Goal: Use online tool/utility: Utilize a website feature to perform a specific function

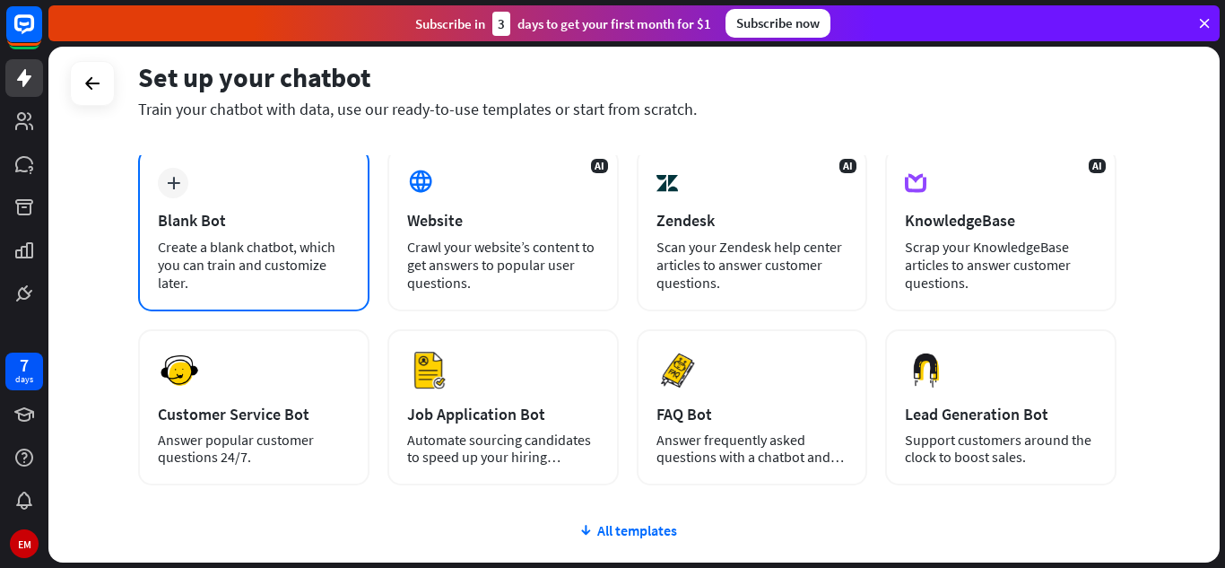
scroll to position [90, 0]
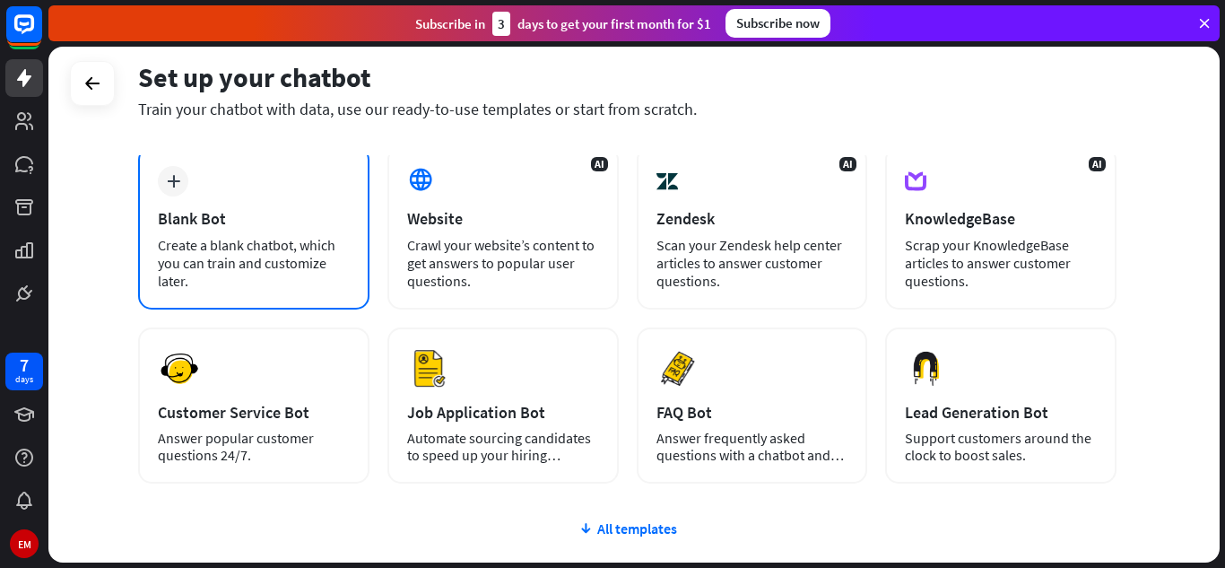
click at [273, 248] on div "Create a blank chatbot, which you can train and customize later." at bounding box center [254, 263] width 192 height 54
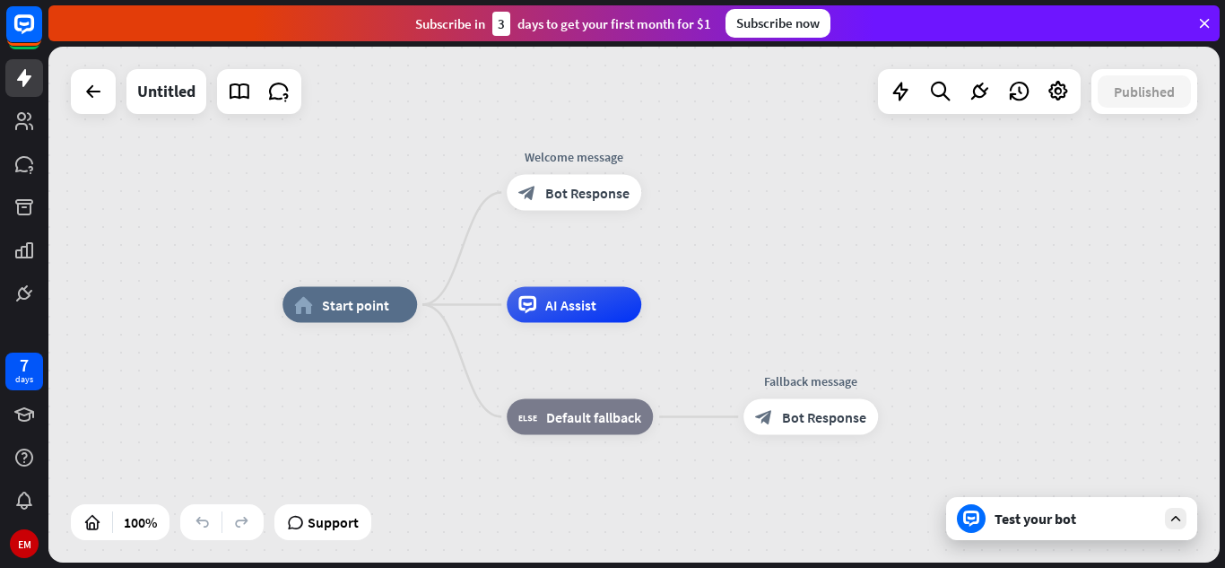
click at [113, 90] on div at bounding box center [93, 91] width 45 height 45
click at [541, 311] on div "AI Assist" at bounding box center [574, 305] width 135 height 36
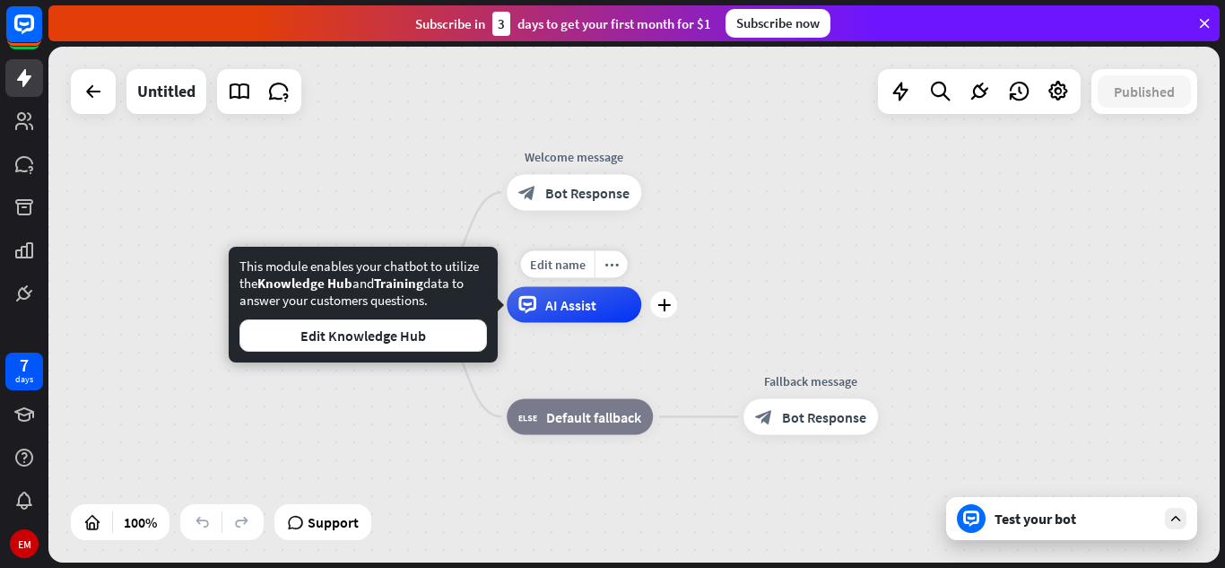
click at [609, 310] on div "AI Assist" at bounding box center [574, 305] width 135 height 36
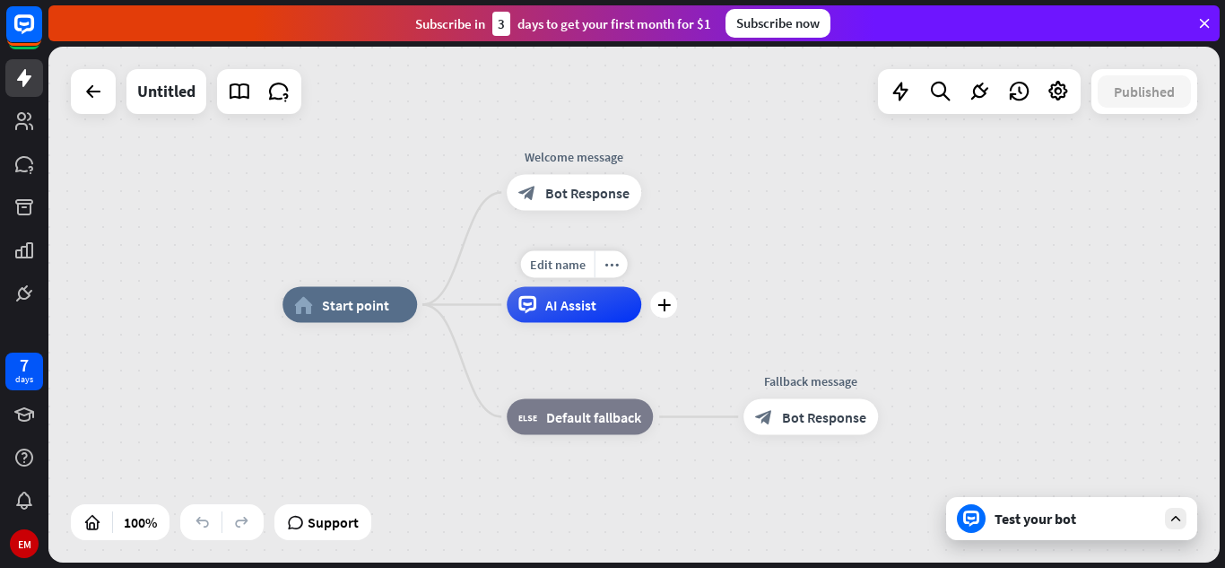
click at [609, 310] on div "AI Assist" at bounding box center [574, 305] width 135 height 36
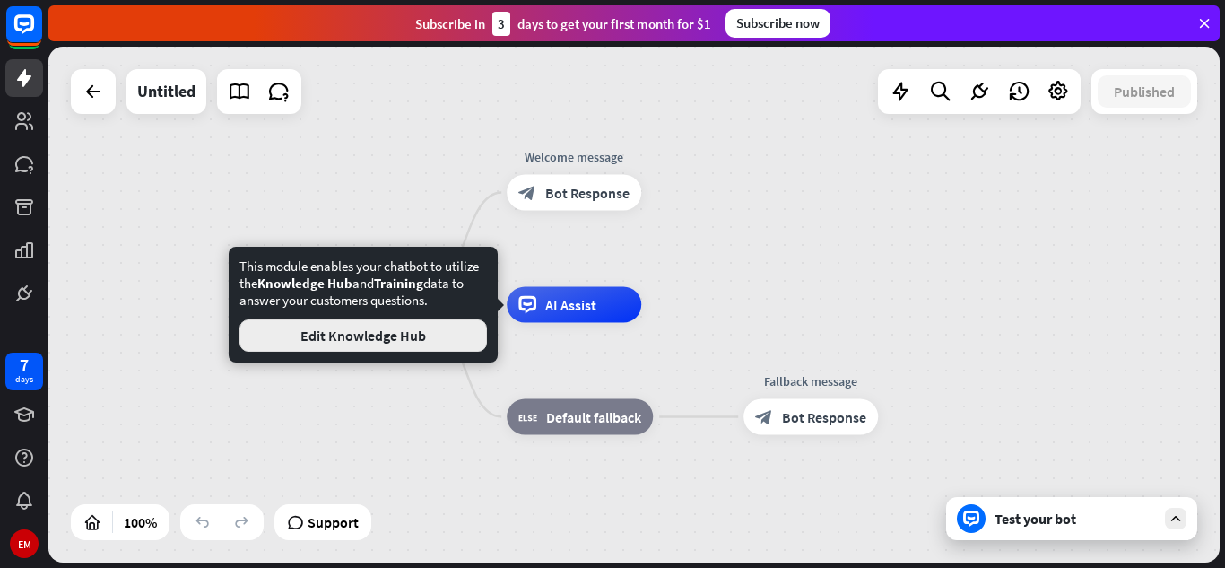
click at [431, 334] on button "Edit Knowledge Hub" at bounding box center [363, 335] width 248 height 32
